Goal: Task Accomplishment & Management: Use online tool/utility

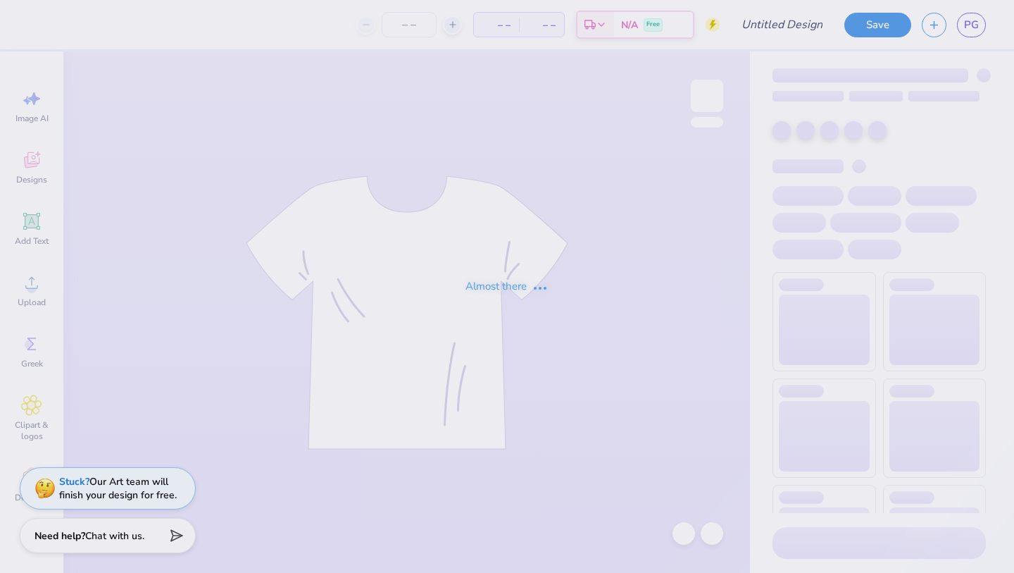
type input "ASIG x AGD SOCIAL"
type input "50"
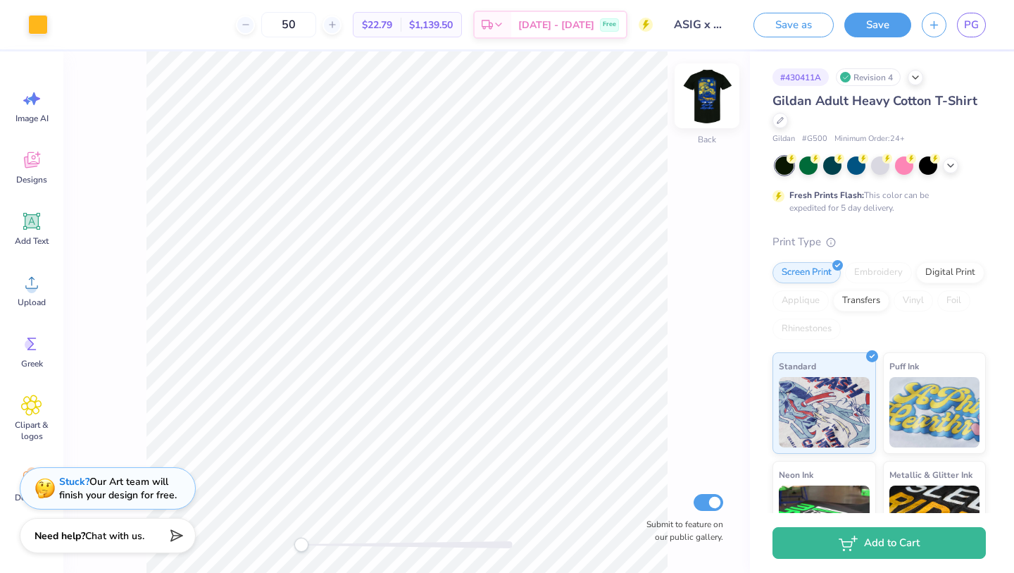
click at [700, 111] on img at bounding box center [707, 96] width 56 height 56
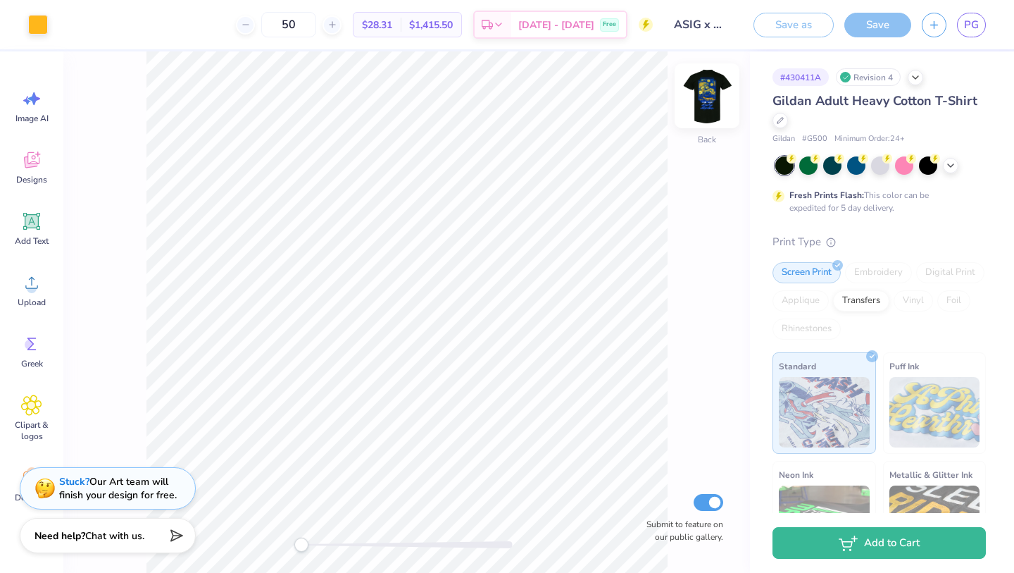
click at [702, 125] on div at bounding box center [707, 95] width 65 height 65
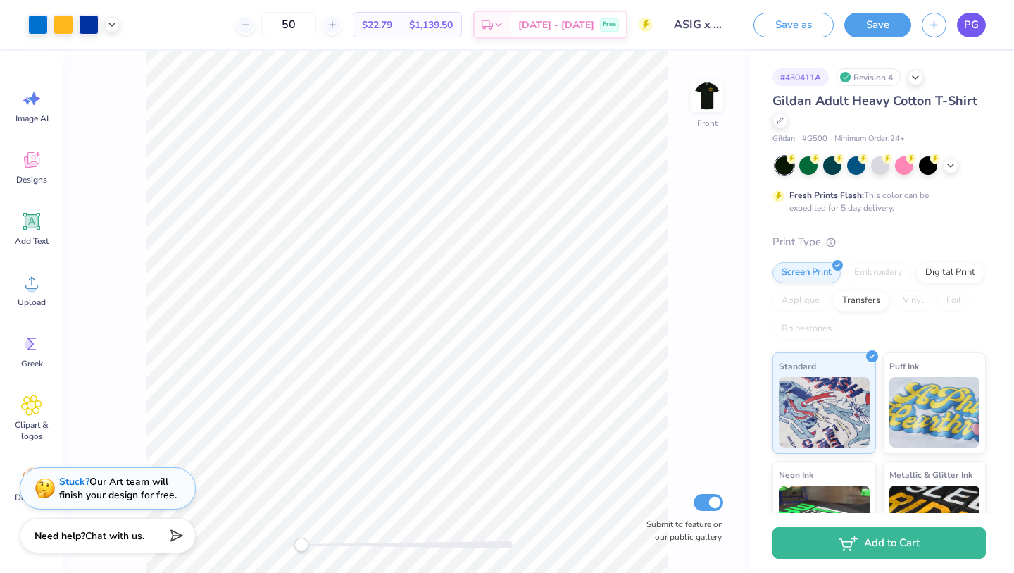
click at [966, 29] on span "PG" at bounding box center [971, 25] width 15 height 16
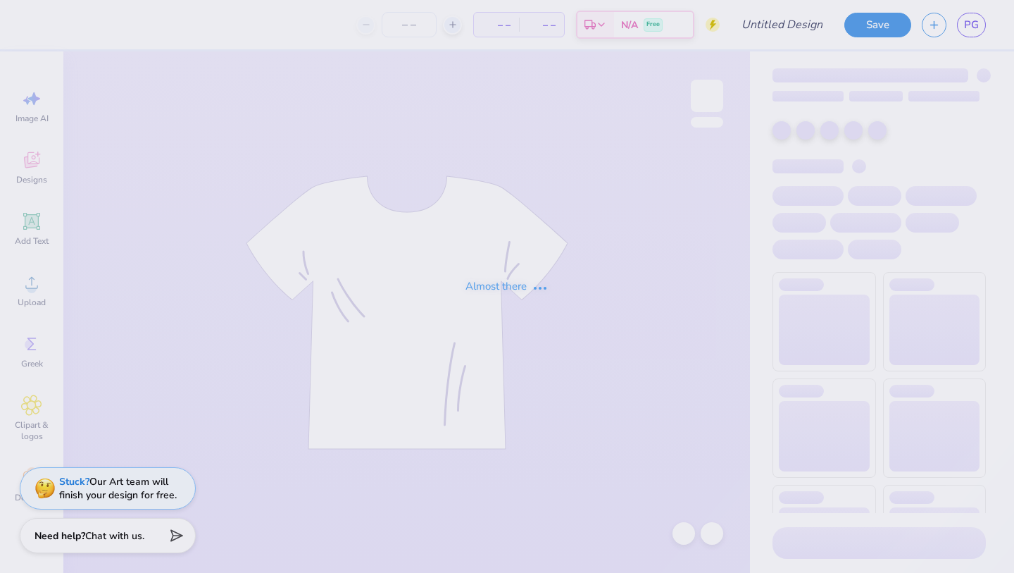
type input "Phoenix Week Hoodies"
type input "24"
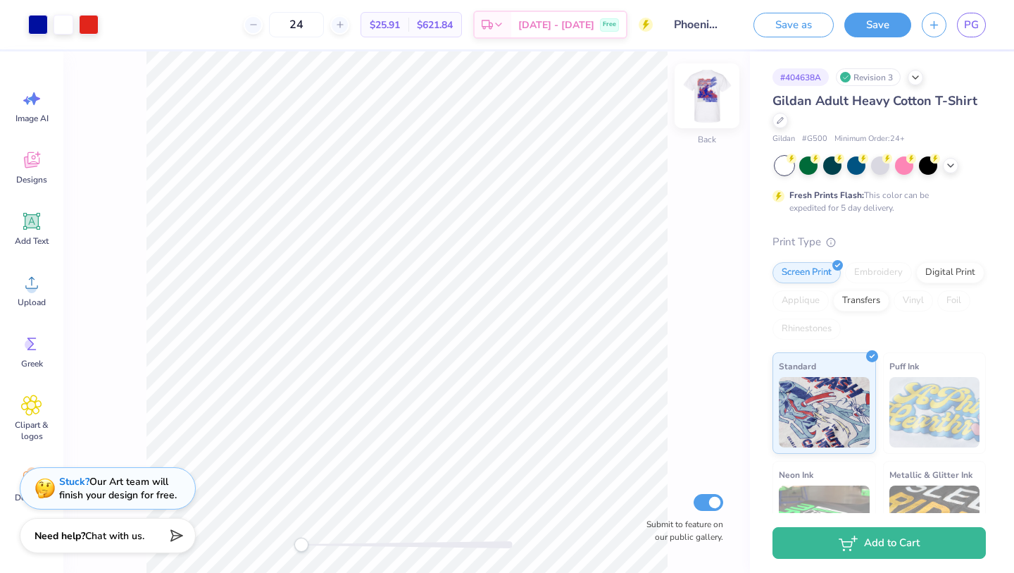
click at [716, 93] on img at bounding box center [707, 96] width 56 height 56
